Goal: Check status: Check status

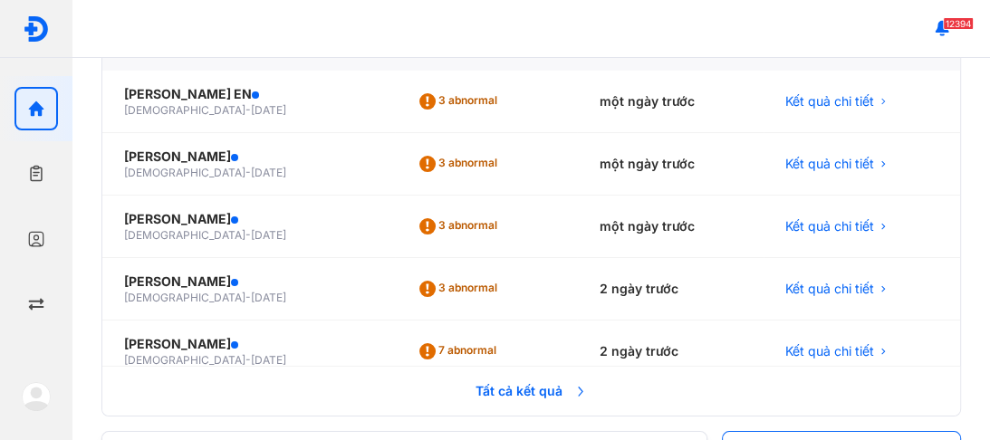
scroll to position [217, 0]
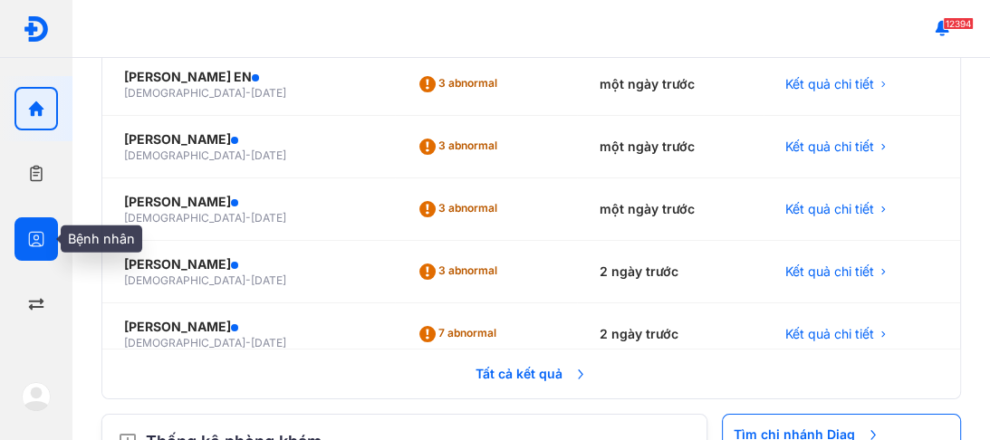
click at [43, 238] on icon "button" at bounding box center [36, 239] width 18 height 18
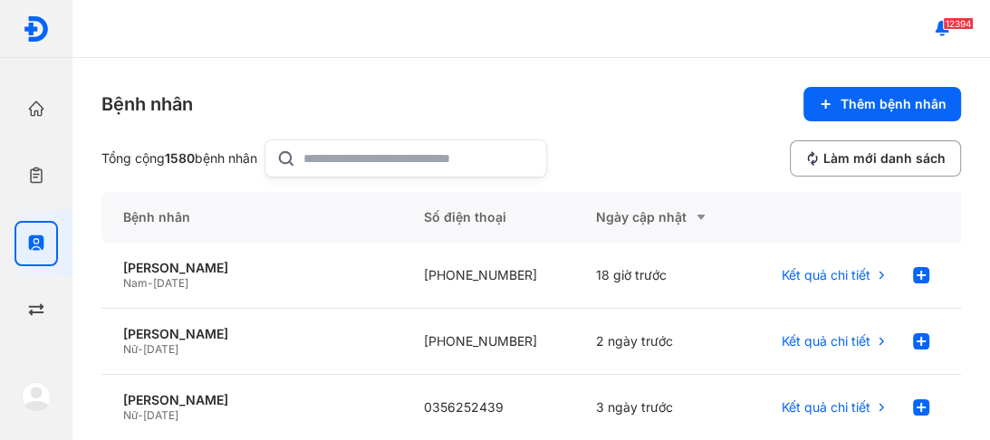
click at [310, 152] on div at bounding box center [406, 159] width 283 height 38
click at [310, 152] on input "text" at bounding box center [420, 158] width 232 height 36
type input "*********"
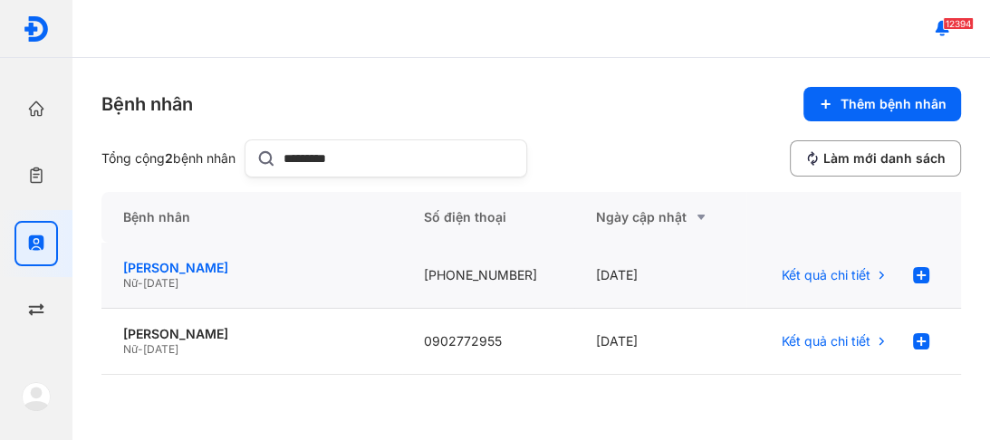
click at [207, 264] on div "[PERSON_NAME]" at bounding box center [251, 268] width 257 height 16
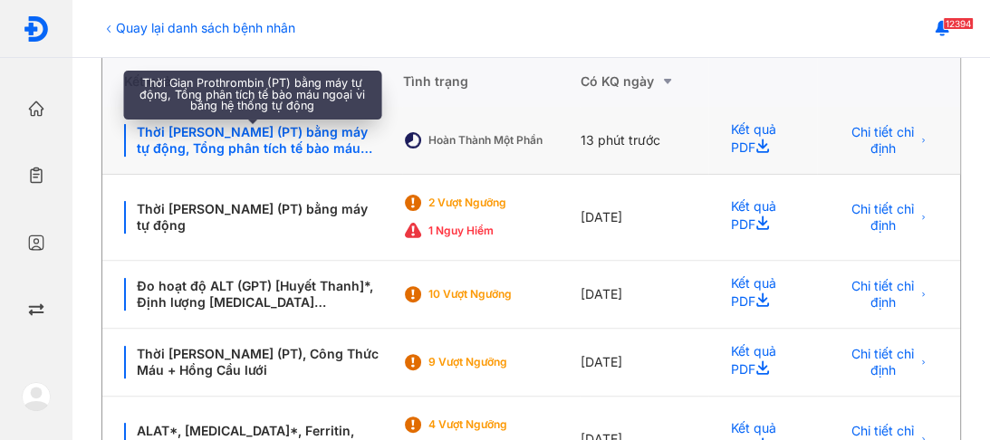
scroll to position [435, 0]
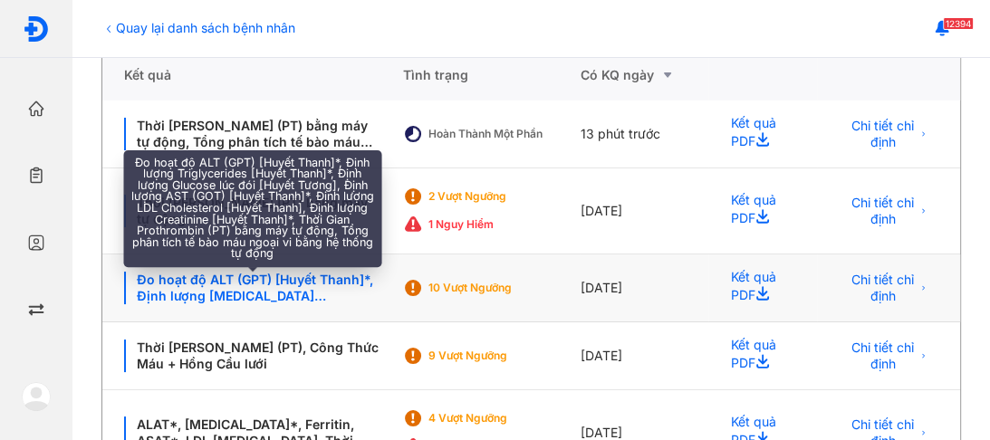
click at [243, 287] on div "Đo hoạt độ ALT (GPT) [Huyết Thanh]*, Định lượng Triglycerides [Huyết Thanh]*, Đ…" at bounding box center [252, 288] width 256 height 33
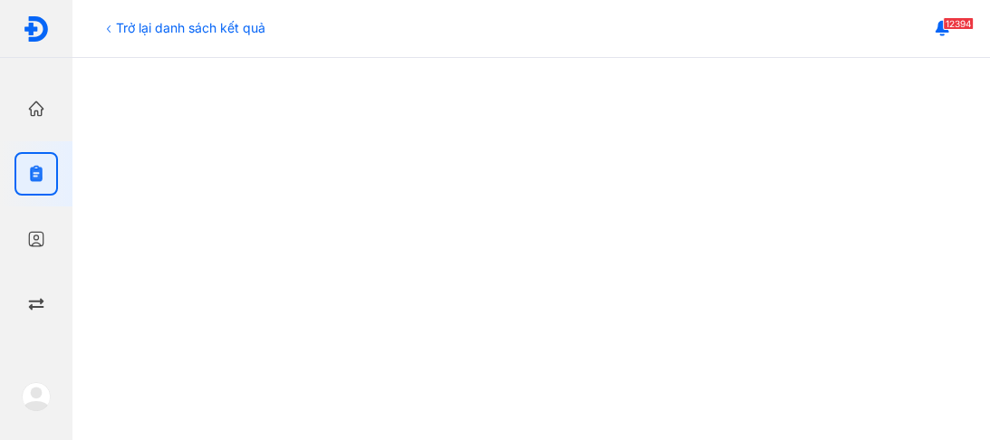
scroll to position [267, 0]
